Goal: Information Seeking & Learning: Check status

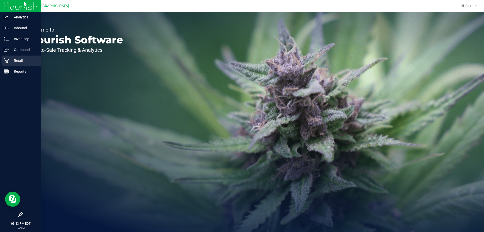
click at [15, 59] on p "Retail" at bounding box center [24, 60] width 30 height 6
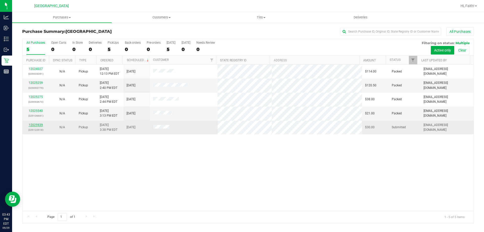
click at [40, 126] on link "12025939" at bounding box center [36, 125] width 14 height 4
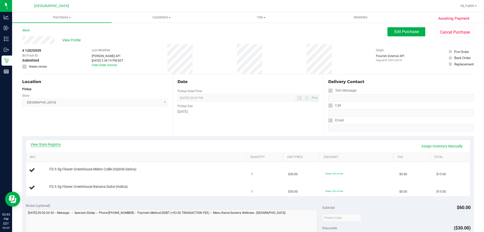
click at [50, 144] on link "View State Registry" at bounding box center [45, 144] width 30 height 5
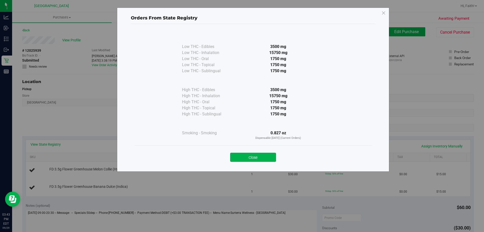
click at [242, 160] on button "Close" at bounding box center [253, 156] width 46 height 9
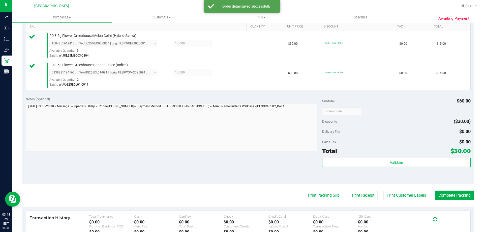
scroll to position [147, 0]
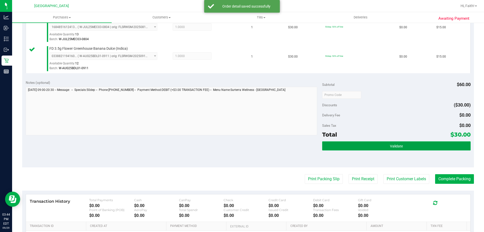
click at [426, 145] on button "Validate" at bounding box center [396, 145] width 148 height 9
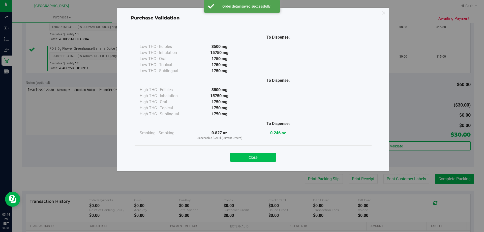
click at [268, 161] on button "Close" at bounding box center [253, 156] width 46 height 9
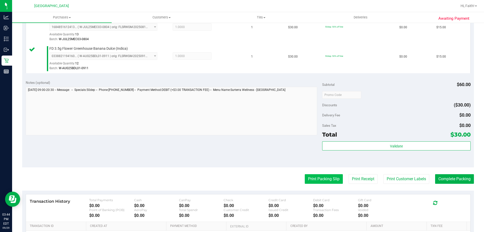
click at [315, 176] on button "Print Packing Slip" at bounding box center [324, 179] width 38 height 10
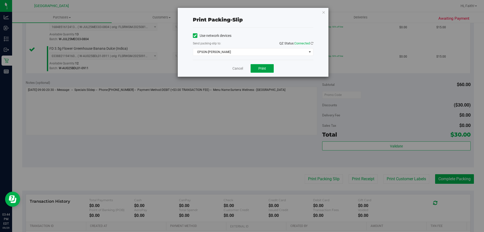
click at [263, 71] on button "Print" at bounding box center [261, 68] width 23 height 9
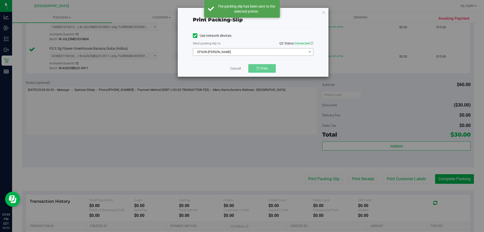
click at [292, 48] on span "EPSON-[PERSON_NAME]" at bounding box center [250, 51] width 114 height 7
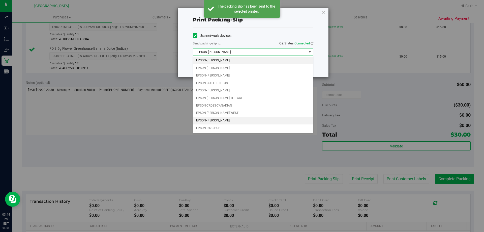
click at [227, 122] on li "EPSON-[PERSON_NAME]" at bounding box center [253, 121] width 120 height 8
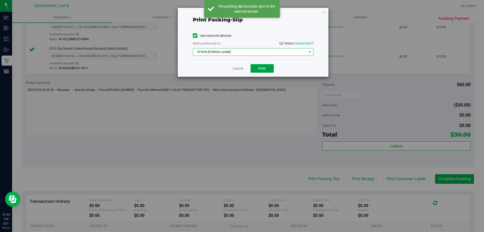
click at [265, 70] on button "Print" at bounding box center [261, 68] width 23 height 9
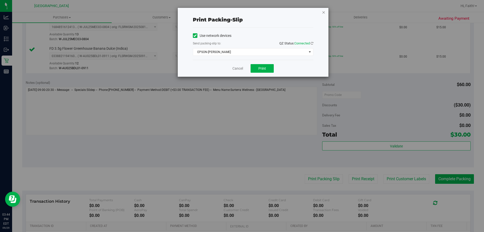
click at [325, 13] on icon "button" at bounding box center [324, 12] width 4 height 6
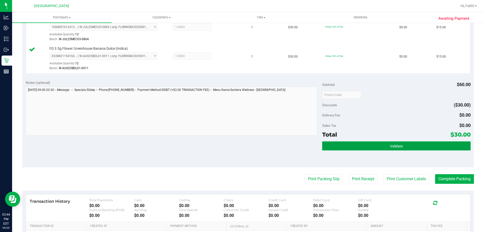
click at [414, 148] on button "Validate" at bounding box center [396, 145] width 148 height 9
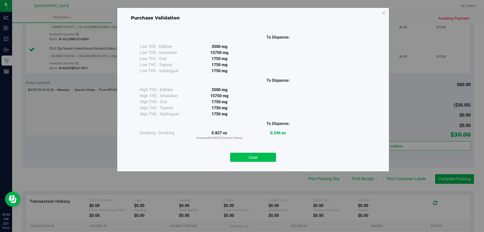
click at [269, 161] on button "Close" at bounding box center [253, 156] width 46 height 9
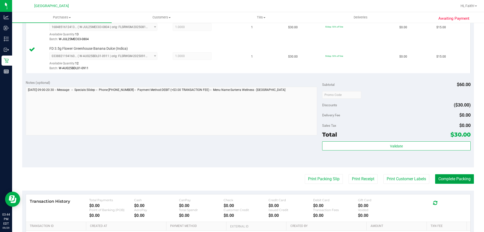
click at [447, 174] on button "Complete Packing" at bounding box center [454, 179] width 39 height 10
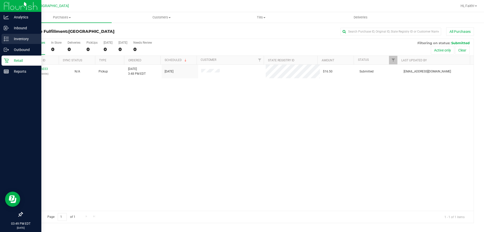
click at [9, 39] on line at bounding box center [7, 39] width 3 height 0
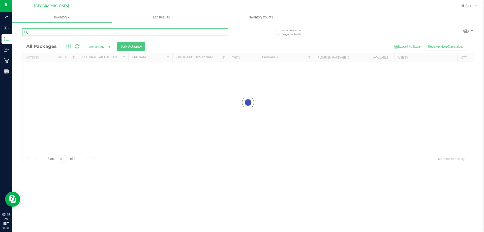
click at [117, 32] on input "text" at bounding box center [125, 32] width 206 height 8
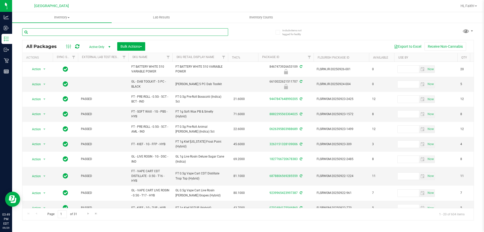
click at [198, 32] on input "text" at bounding box center [125, 32] width 206 height 8
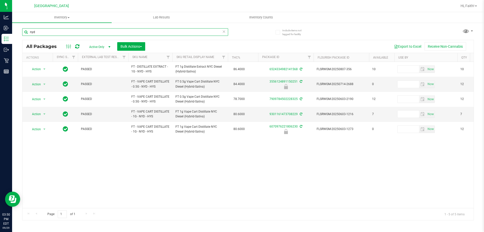
type input "nyd"
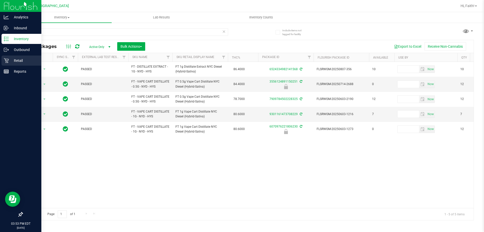
click at [0, 60] on link "Retail" at bounding box center [20, 60] width 41 height 11
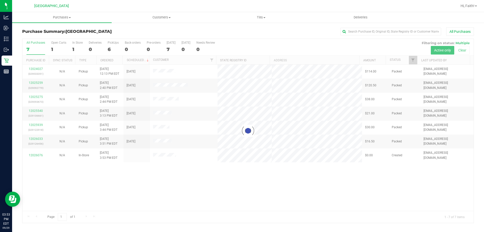
click at [313, 191] on div at bounding box center [247, 131] width 451 height 184
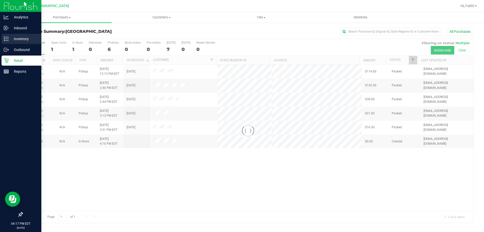
click at [10, 38] on p "Inventory" at bounding box center [24, 39] width 30 height 6
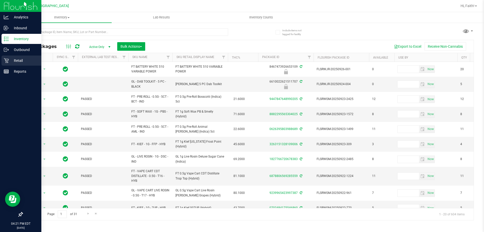
click at [5, 59] on icon at bounding box center [6, 60] width 5 height 5
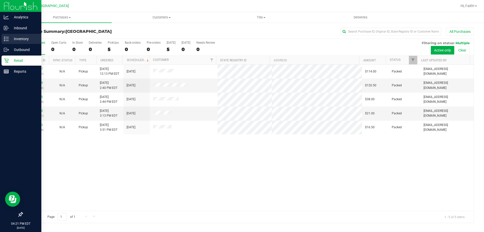
click at [18, 38] on p "Inventory" at bounding box center [24, 39] width 30 height 6
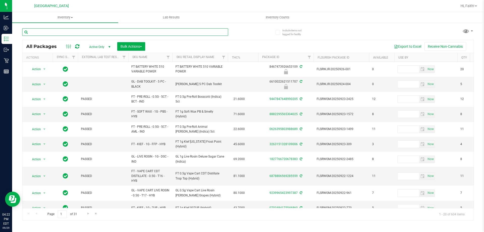
click at [209, 33] on input "text" at bounding box center [125, 32] width 206 height 8
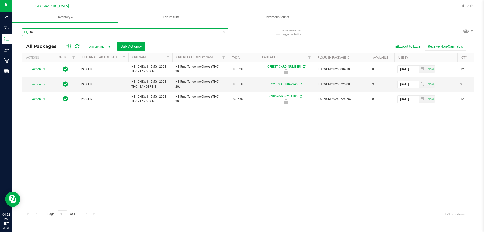
type input "t"
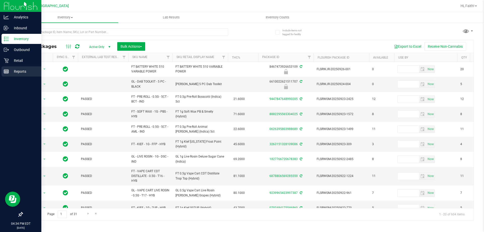
click at [25, 68] on div "Reports" at bounding box center [22, 71] width 40 height 10
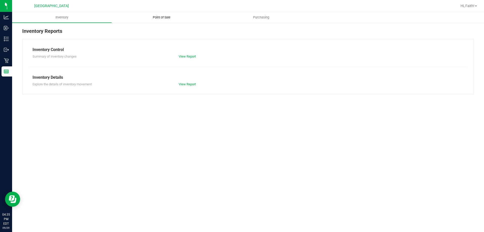
click at [159, 16] on span "Point of Sale" at bounding box center [161, 17] width 31 height 5
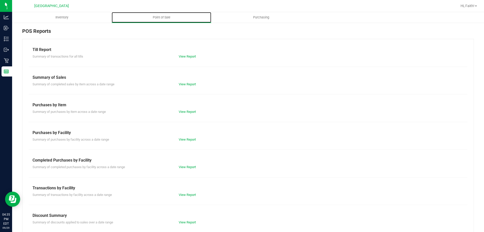
scroll to position [25, 0]
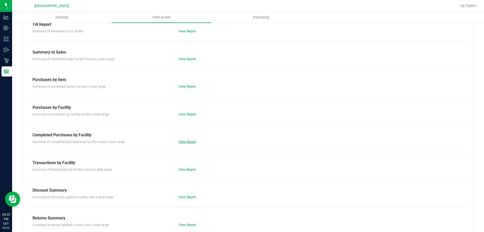
click at [188, 141] on link "View Report" at bounding box center [187, 142] width 17 height 4
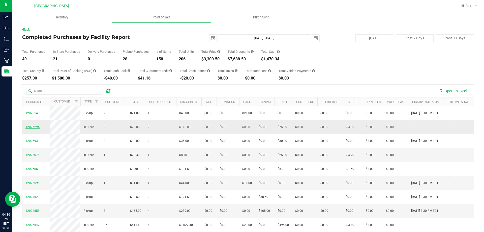
click at [32, 129] on span "12026294" at bounding box center [32, 127] width 14 height 4
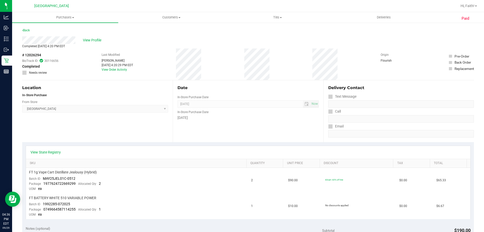
scroll to position [25, 0]
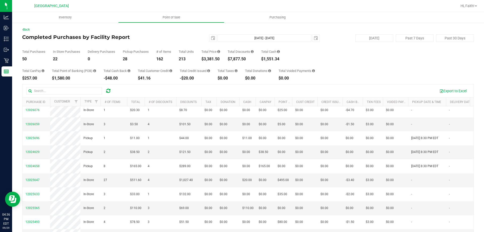
scroll to position [50, 0]
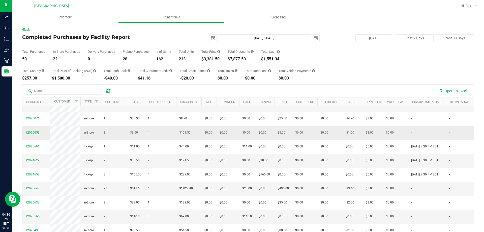
click at [37, 134] on span "12026059" at bounding box center [32, 133] width 14 height 4
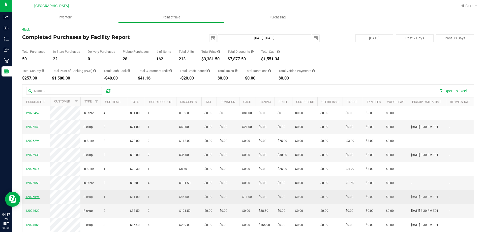
click at [35, 198] on span "12025696" at bounding box center [32, 197] width 14 height 4
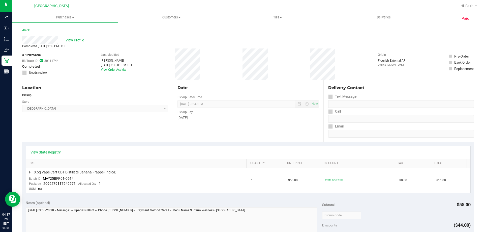
drag, startPoint x: 115, startPoint y: 63, endPoint x: 128, endPoint y: 62, distance: 13.7
click at [128, 62] on div "Last Modified [PERSON_NAME] [DATE] 3:38:01 PM EDT View Order Activity" at bounding box center [116, 63] width 31 height 31
click at [132, 48] on div "Last Modified [PERSON_NAME] [DATE] 3:38:01 PM EDT View Order Activity" at bounding box center [116, 63] width 31 height 31
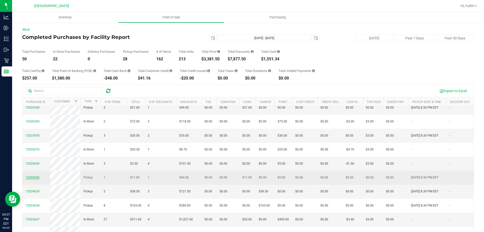
scroll to position [25, 0]
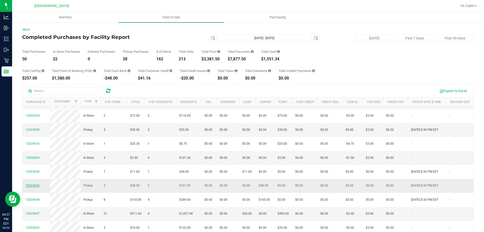
click at [33, 187] on span "12024629" at bounding box center [32, 185] width 14 height 4
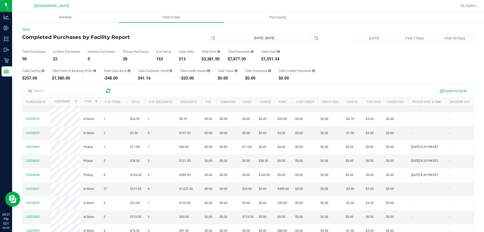
scroll to position [50, 0]
click at [32, 190] on span "12025647" at bounding box center [32, 188] width 14 height 4
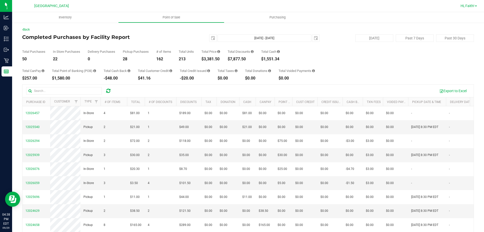
click at [472, 8] on link "Hi, Faith!" at bounding box center [468, 5] width 20 height 5
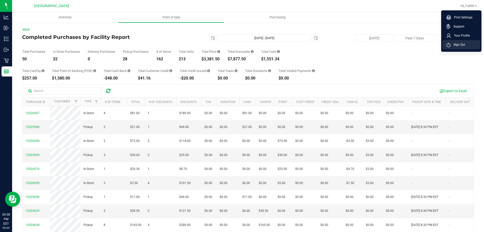
click at [452, 46] on span "Sign Out" at bounding box center [457, 44] width 15 height 5
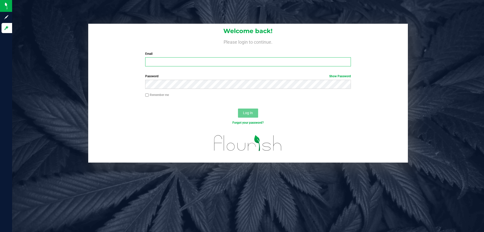
click at [188, 59] on input "Email" at bounding box center [247, 61] width 205 height 9
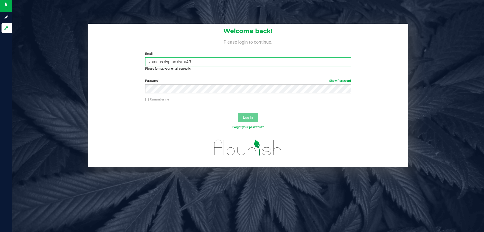
type input "vomqus-dyptax-dymrA3"
drag, startPoint x: 235, startPoint y: 66, endPoint x: 40, endPoint y: 68, distance: 195.0
click at [41, 68] on div "Welcome back! Please login to continue. Email vomqus-dyptax-dymrA3 Required Ple…" at bounding box center [247, 95] width 479 height 143
click at [225, 62] on input "vomqus-dyptax-dymrA3" at bounding box center [247, 61] width 205 height 9
click at [213, 61] on input "vomqus-dyptax-dymrA3" at bounding box center [247, 61] width 205 height 9
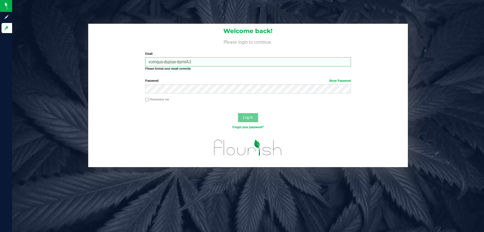
click at [213, 61] on input "vomqus-dyptax-dymrA3" at bounding box center [247, 61] width 205 height 9
click at [195, 60] on input "vomqus-dyptax-dymrA3" at bounding box center [247, 61] width 205 height 9
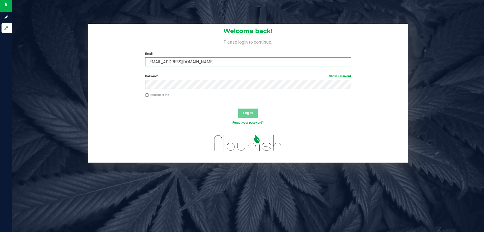
type input "[EMAIL_ADDRESS][DOMAIN_NAME]"
click at [251, 112] on span "Log In" at bounding box center [248, 113] width 10 height 4
